Goal: Go to known website: Access a specific website the user already knows

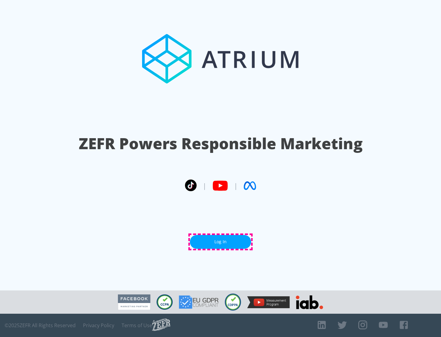
click at [220, 242] on link "Log In" at bounding box center [220, 242] width 61 height 14
